Goal: Task Accomplishment & Management: Use online tool/utility

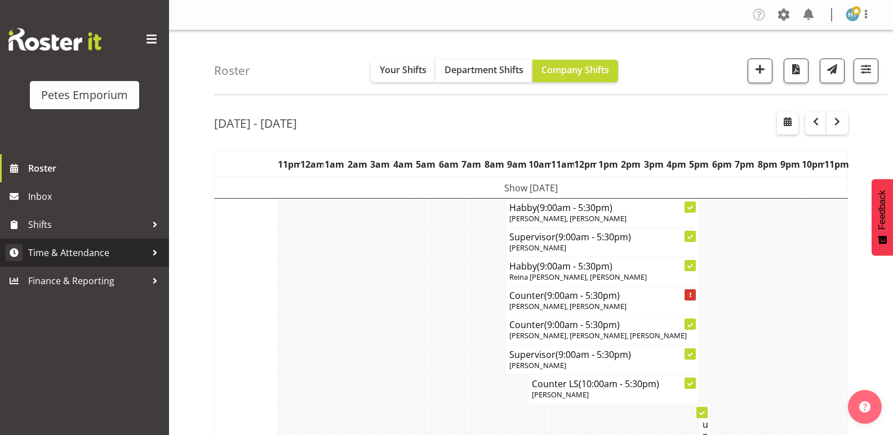
click at [64, 250] on span "Time & Attendance" at bounding box center [87, 252] width 118 height 17
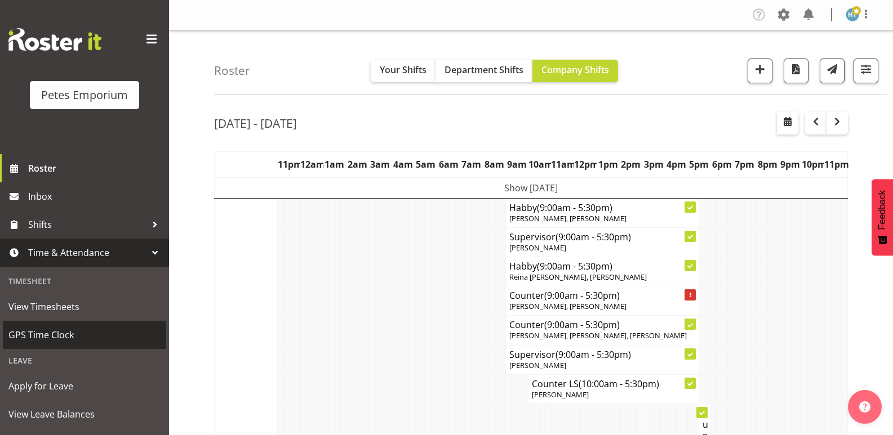
click at [46, 337] on span "GPS Time Clock" at bounding box center [84, 335] width 152 height 17
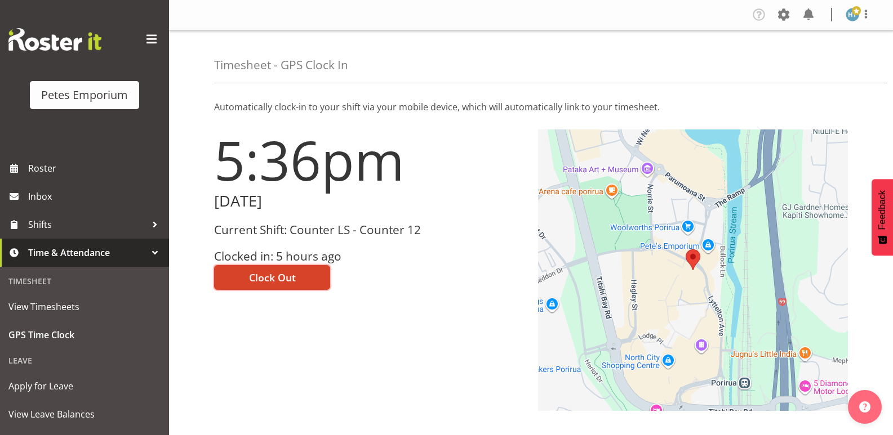
click at [299, 273] on button "Clock Out" at bounding box center [272, 277] width 116 height 25
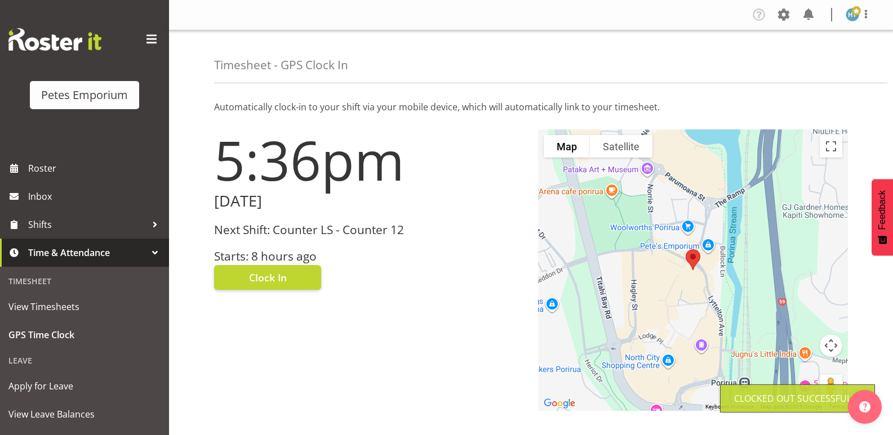
click at [852, 19] on img at bounding box center [852, 15] width 14 height 14
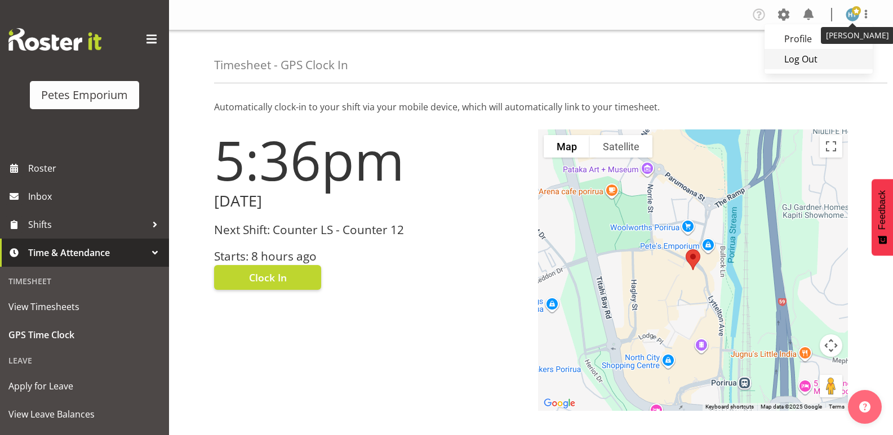
click at [799, 61] on link "Log Out" at bounding box center [818, 59] width 108 height 20
